Goal: Information Seeking & Learning: Learn about a topic

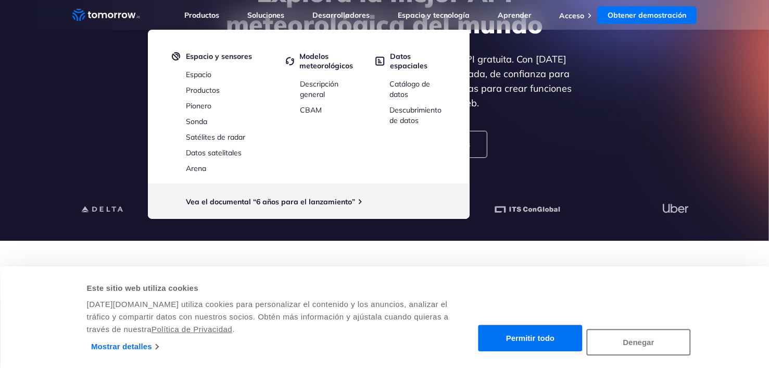
scroll to position [152, 0]
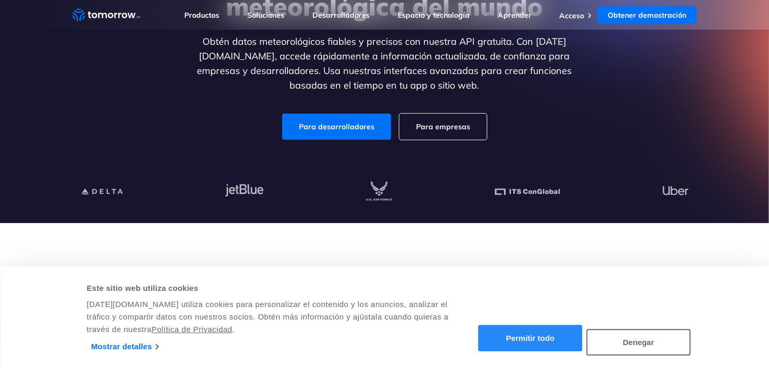
click at [570, 338] on button "Permitir todo" at bounding box center [531, 338] width 104 height 27
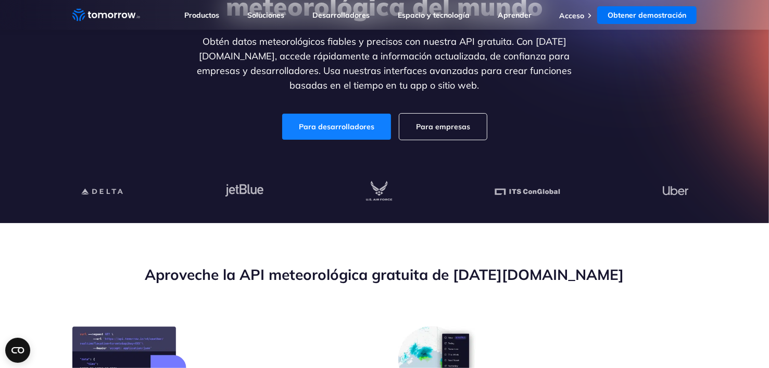
click at [362, 135] on link "Para desarrolladores" at bounding box center [336, 127] width 109 height 26
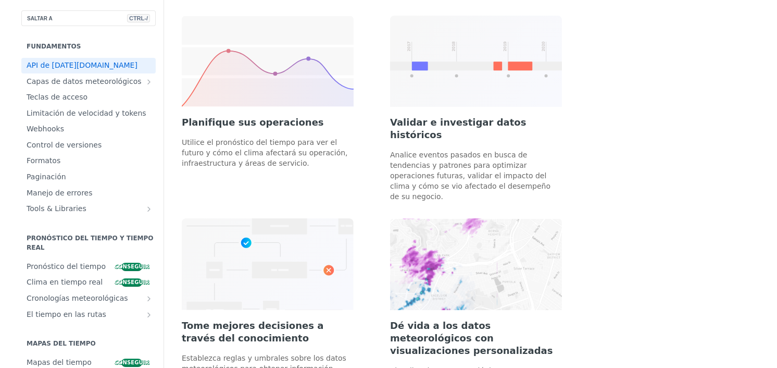
scroll to position [625, 0]
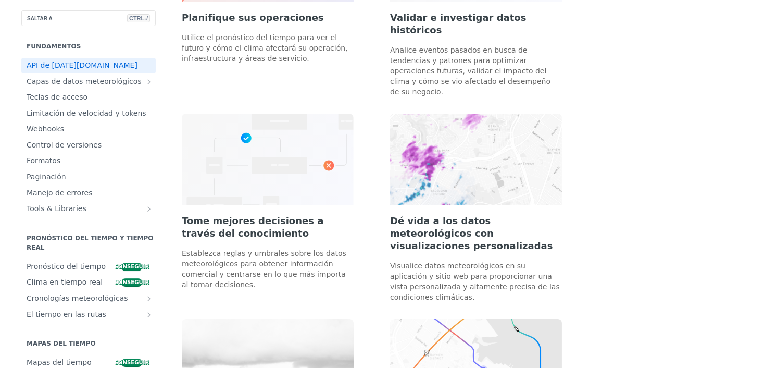
click at [473, 215] on font "Dé vida a los datos meteorológicos con visualizaciones personalizadas" at bounding box center [471, 233] width 163 height 36
click at [474, 152] on img at bounding box center [476, 159] width 172 height 91
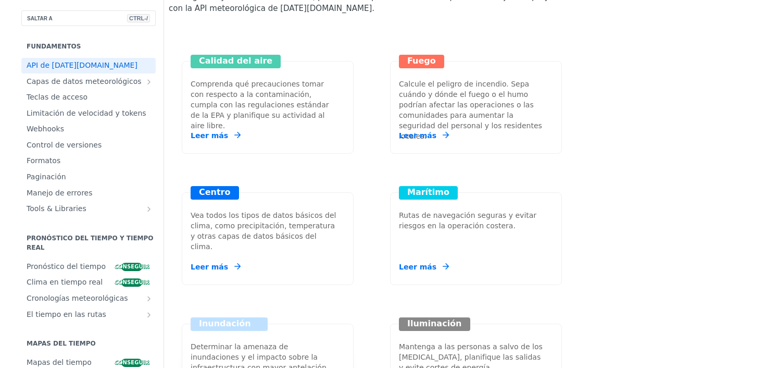
scroll to position [1145, 0]
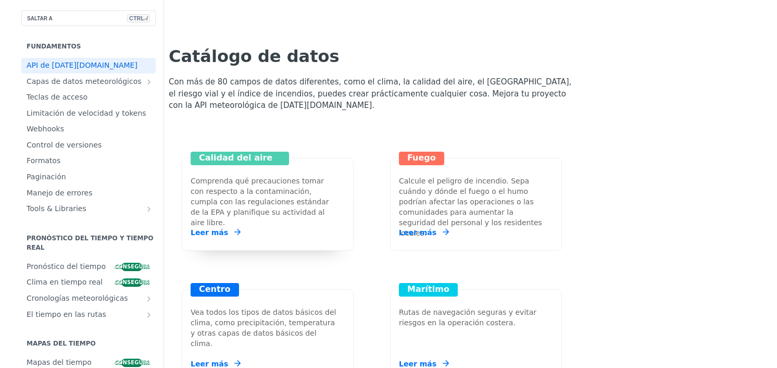
click at [234, 153] on font "Calidad del aire" at bounding box center [235, 158] width 73 height 10
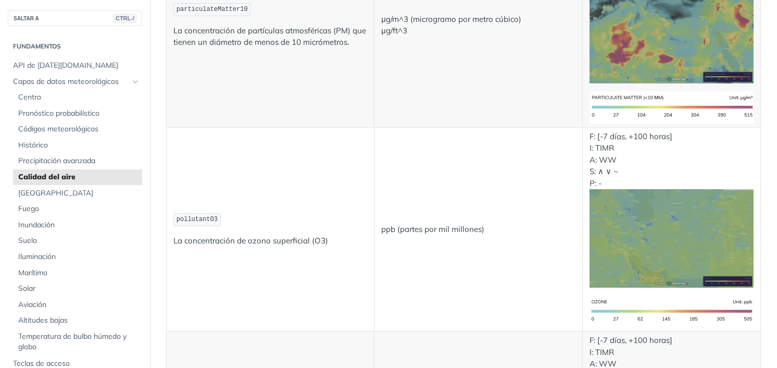
scroll to position [208, 0]
